Goal: Obtain resource: Obtain resource

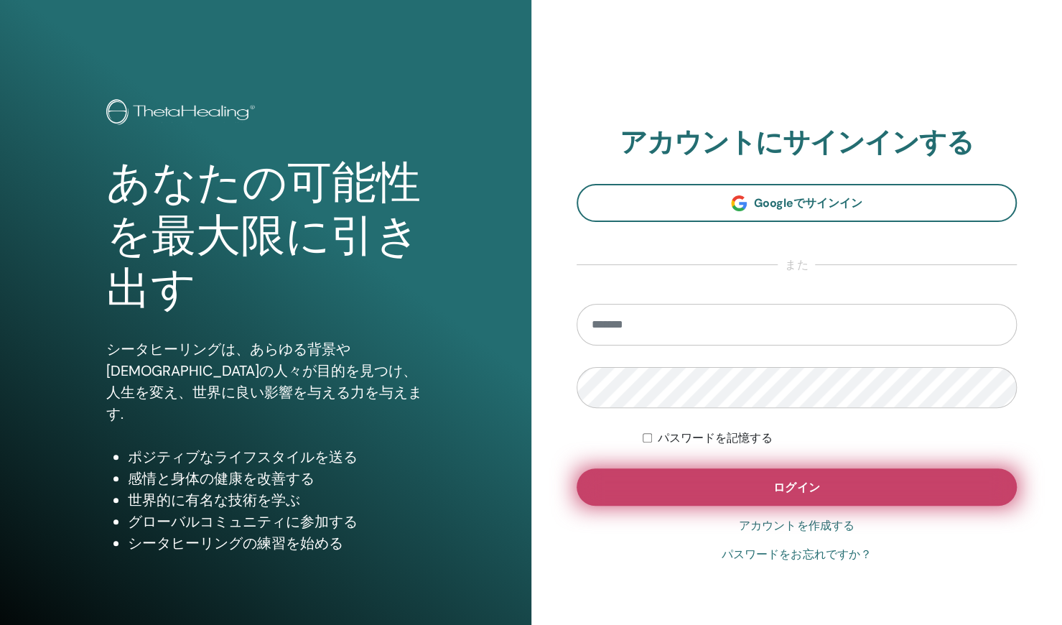
type input "**********"
click at [610, 491] on button "ログイン" at bounding box center [797, 486] width 441 height 37
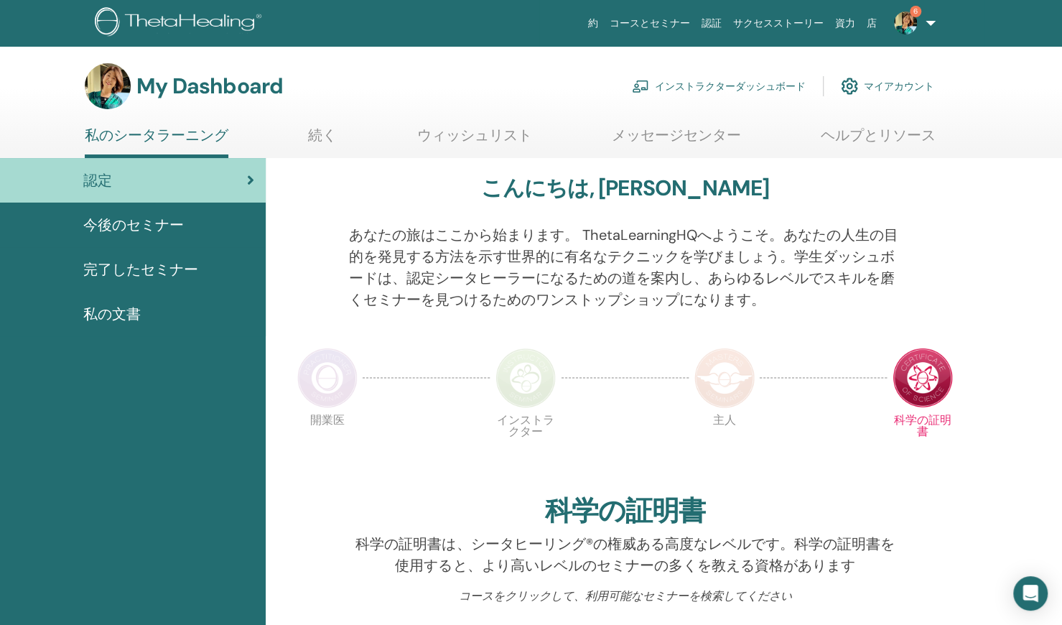
click at [708, 77] on link "インストラクターダッシュボード" at bounding box center [719, 86] width 174 height 32
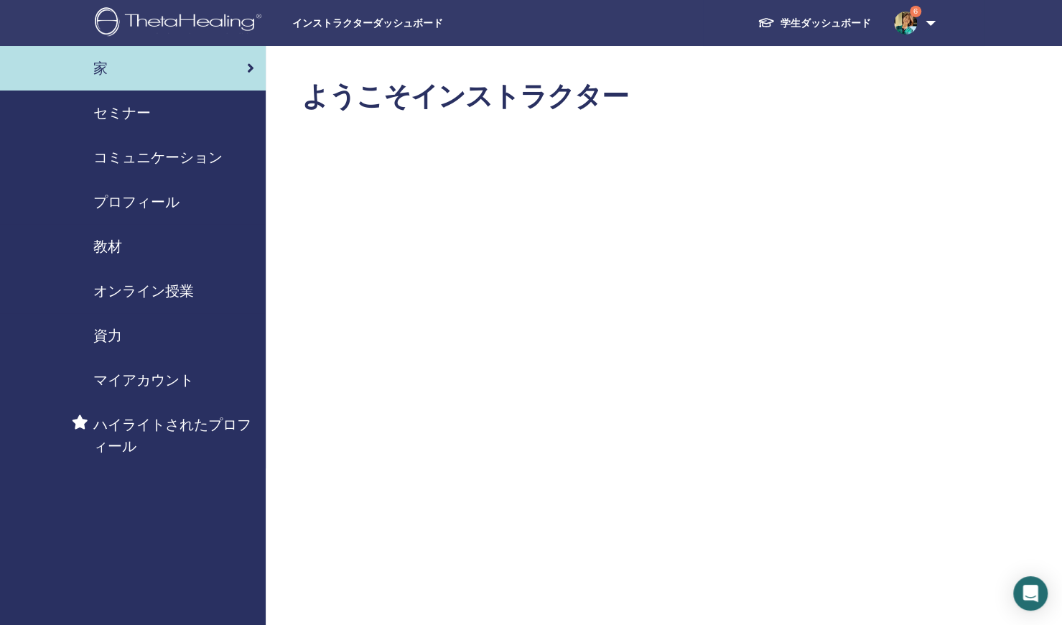
click at [115, 245] on span "教材" at bounding box center [107, 247] width 29 height 22
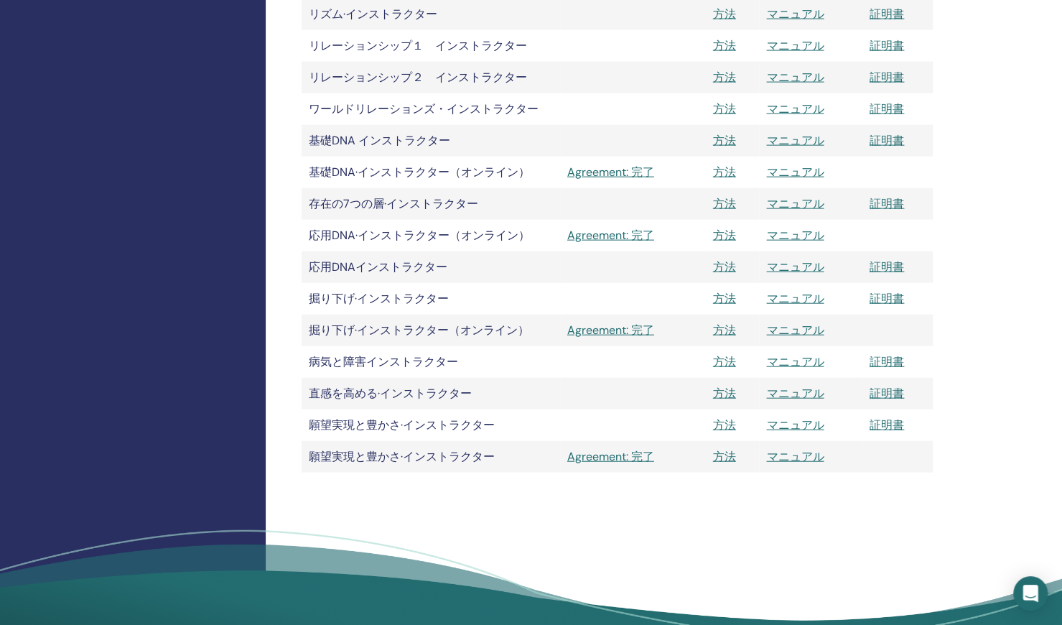
scroll to position [1795, 0]
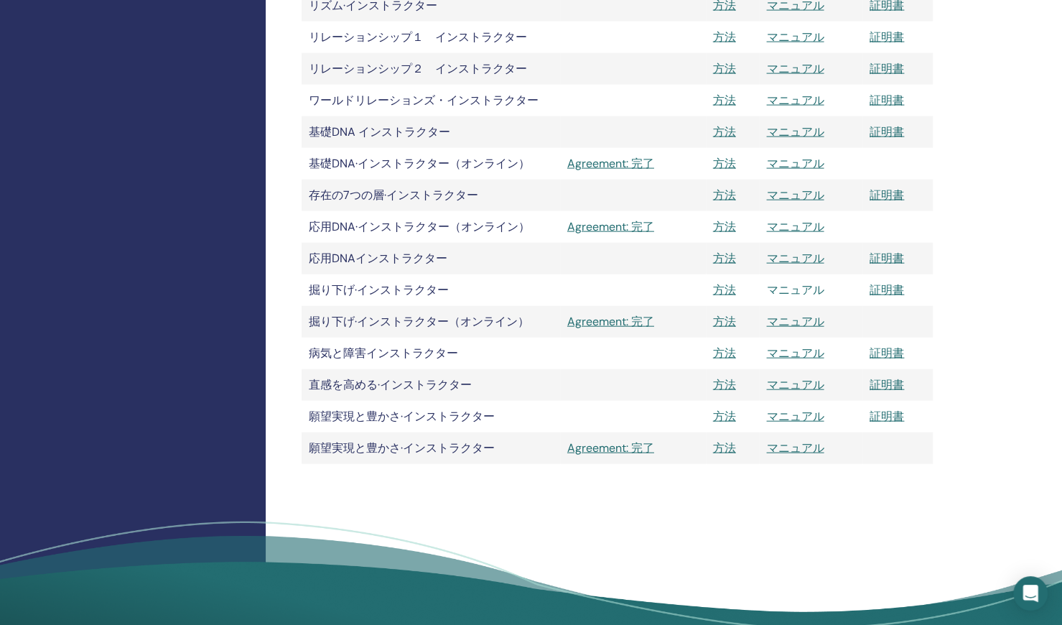
click at [768, 289] on link "マニュアル" at bounding box center [794, 289] width 57 height 15
